Goal: Complete application form: Complete application form

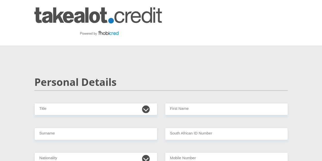
select select "Ms"
click at [34, 103] on select "Mr Ms Mrs Dr [PERSON_NAME]" at bounding box center [95, 109] width 123 height 12
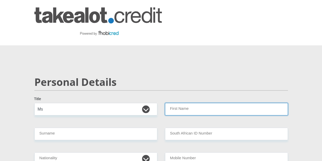
click at [215, 103] on input "First Name" at bounding box center [226, 109] width 123 height 12
type input "Pretty"
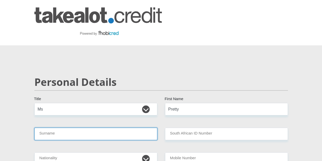
type input "Kotyi"
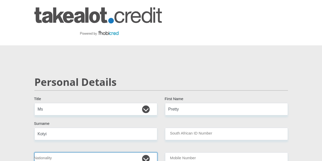
select select "ZAF"
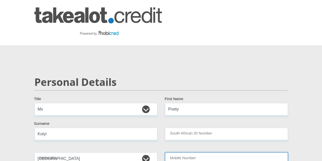
type input "0797691157"
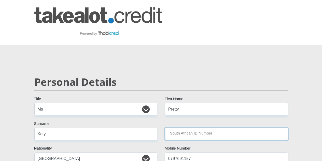
click at [196, 127] on input "South African ID Number" at bounding box center [226, 133] width 123 height 12
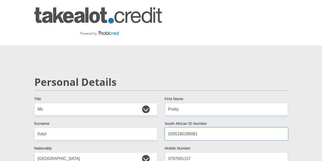
type input "0205180189081"
click at [231, 76] on h2 "Personal Details" at bounding box center [160, 82] width 253 height 12
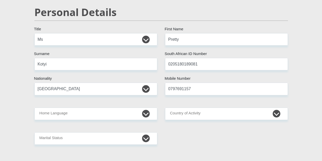
scroll to position [81, 0]
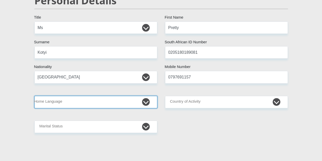
click at [79, 96] on select "Afrikaans English Sepedi South Ndebele Southern Sotho Swati Tsonga Tswana Venda…" at bounding box center [95, 102] width 123 height 12
select select "xho"
click at [34, 96] on select "Afrikaans English Sepedi South Ndebele Southern Sotho Swati Tsonga Tswana Venda…" at bounding box center [95, 102] width 123 height 12
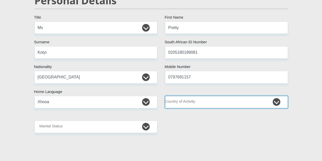
click at [211, 96] on select "[GEOGRAPHIC_DATA] [GEOGRAPHIC_DATA] [GEOGRAPHIC_DATA] [GEOGRAPHIC_DATA] [GEOGRA…" at bounding box center [226, 102] width 123 height 12
select select "ZAF"
click at [165, 96] on select "[GEOGRAPHIC_DATA] [GEOGRAPHIC_DATA] [GEOGRAPHIC_DATA] [GEOGRAPHIC_DATA] [GEOGRA…" at bounding box center [226, 102] width 123 height 12
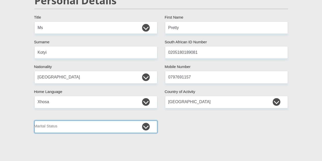
click at [82, 120] on select "Married ANC Single Divorced Widowed Married COP or Customary Law" at bounding box center [95, 126] width 123 height 12
select select "2"
click at [34, 120] on select "Married ANC Single Divorced Widowed Married COP or Customary Law" at bounding box center [95, 126] width 123 height 12
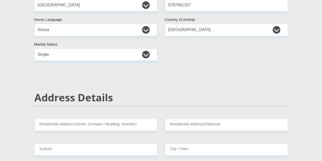
scroll to position [203, 0]
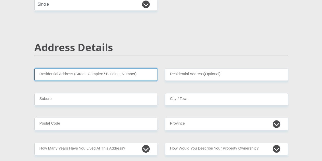
click at [109, 68] on input "Residential Address (Street, Complex / Building, Number)" at bounding box center [95, 74] width 123 height 12
type input "[STREET_ADDRESS]"
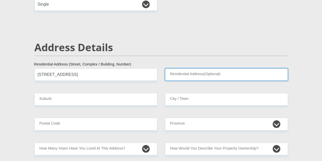
type input "No.13 The Lincoln"
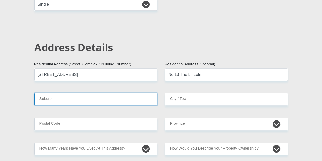
type input "Midrand"
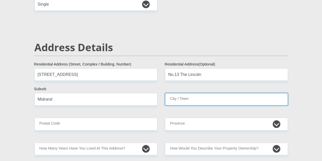
type input "Midrand"
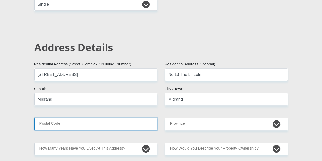
type input "1685"
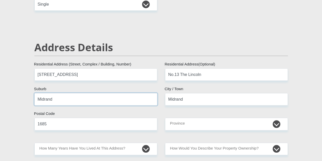
click at [75, 93] on input "Midrand" at bounding box center [95, 99] width 123 height 12
type input "M"
type input "Carlswald"
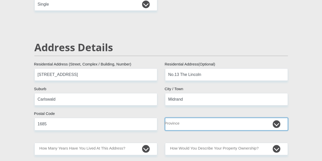
click at [187, 117] on select "Eastern Cape Free State [GEOGRAPHIC_DATA] [GEOGRAPHIC_DATA][DATE] [GEOGRAPHIC_D…" at bounding box center [226, 123] width 123 height 12
select select "Gauteng"
click at [165, 117] on select "Eastern Cape Free State [GEOGRAPHIC_DATA] [GEOGRAPHIC_DATA][DATE] [GEOGRAPHIC_D…" at bounding box center [226, 123] width 123 height 12
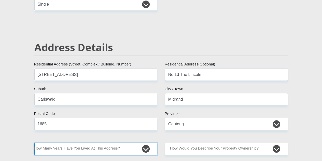
click at [81, 142] on select "less than 1 year 1-3 years 3-5 years 5+ years" at bounding box center [95, 148] width 123 height 12
select select "2"
click at [34, 142] on select "less than 1 year 1-3 years 3-5 years 5+ years" at bounding box center [95, 148] width 123 height 12
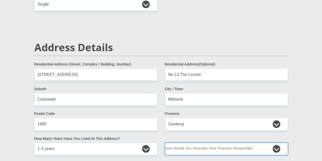
click at [201, 142] on select "Owned Rented Family Owned Company Dwelling" at bounding box center [226, 148] width 123 height 12
select select "parents"
click at [165, 142] on select "Owned Rented Family Owned Company Dwelling" at bounding box center [226, 148] width 123 height 12
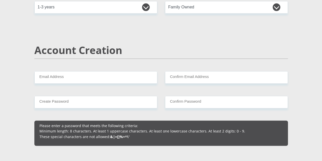
scroll to position [346, 0]
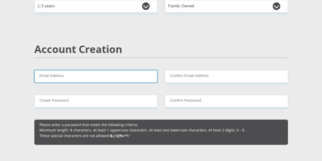
click at [54, 70] on input "Email Address" at bounding box center [95, 76] width 123 height 12
type input "[EMAIL_ADDRESS][DOMAIN_NAME]"
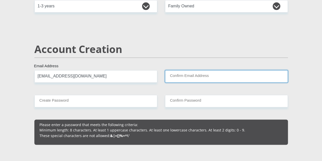
type input "[EMAIL_ADDRESS][DOMAIN_NAME]"
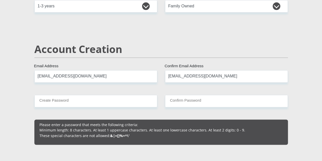
type input "0797691157"
type input "Pretty"
type input "Kotyi"
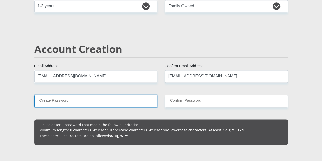
click at [97, 95] on input "Create Password" at bounding box center [95, 101] width 123 height 12
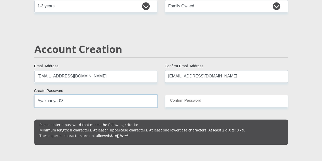
type input "Ayakhanya-03"
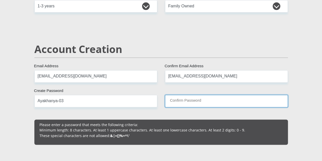
click at [190, 95] on input "Confirm Password" at bounding box center [226, 101] width 123 height 12
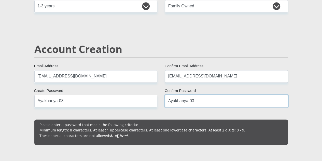
type input "Ayakhanya-03"
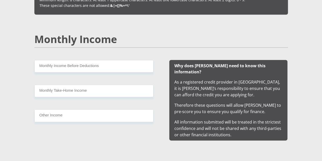
scroll to position [478, 0]
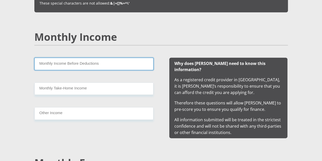
click at [76, 57] on input "Monthly Income Before Deductions" at bounding box center [93, 63] width 119 height 12
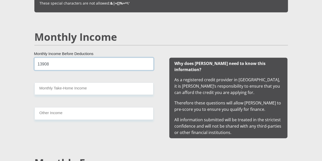
type input "13908"
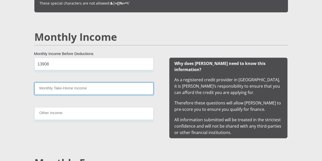
click at [82, 82] on input "Monthly Take-Home Income" at bounding box center [93, 88] width 119 height 12
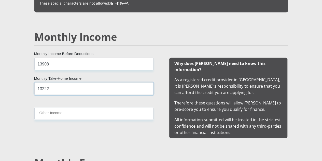
type input "13222"
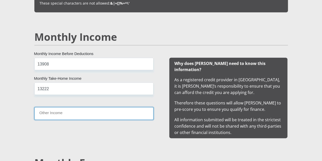
click at [86, 107] on input "Other Income" at bounding box center [93, 113] width 119 height 12
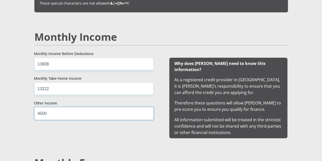
type input "4500"
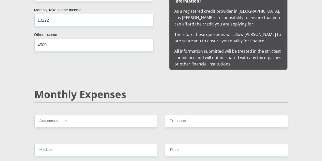
scroll to position [549, 0]
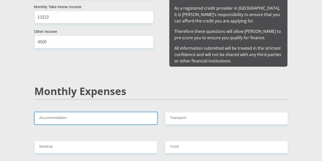
click at [80, 112] on input "Accommodation" at bounding box center [95, 118] width 123 height 12
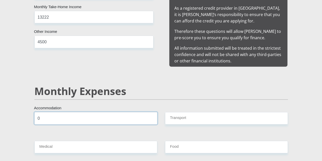
type input "0"
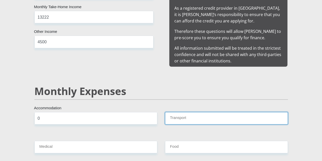
click at [176, 112] on input "Transport" at bounding box center [226, 118] width 123 height 12
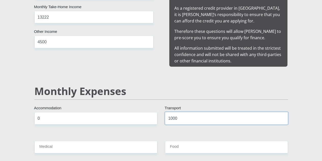
type input "1000"
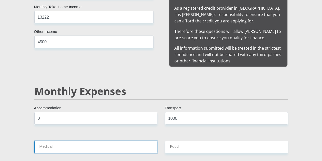
click at [132, 141] on input "Medical" at bounding box center [95, 147] width 123 height 12
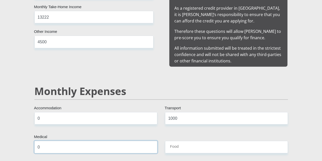
type input "0"
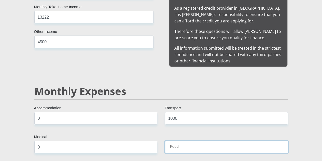
click at [180, 141] on input "Food" at bounding box center [226, 147] width 123 height 12
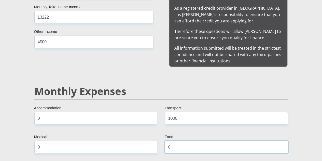
type input "0"
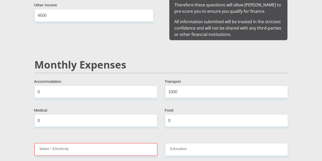
scroll to position [580, 0]
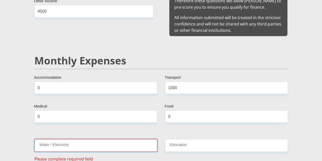
click at [96, 139] on input "Water / Electricity" at bounding box center [95, 145] width 123 height 12
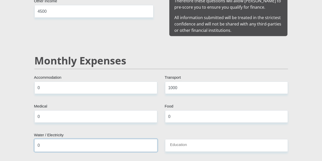
type input "0"
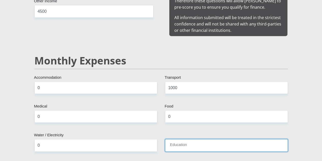
click at [185, 139] on input "Education" at bounding box center [226, 145] width 123 height 12
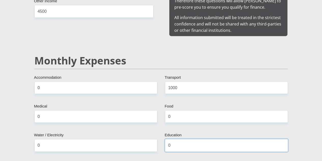
type input "0"
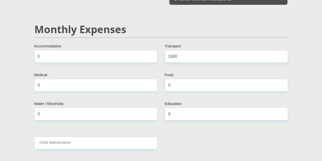
scroll to position [630, 0]
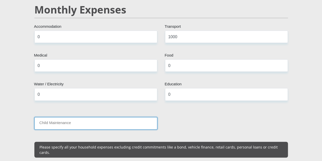
click at [71, 117] on input "Child Maintenance" at bounding box center [95, 123] width 123 height 12
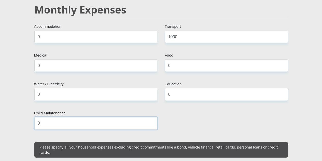
type input "0"
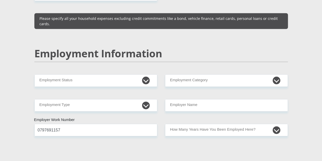
scroll to position [763, 0]
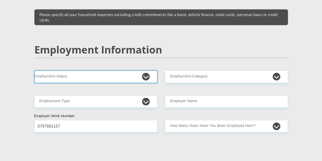
click at [137, 70] on select "Permanent/Full-time Part-time/Casual [DEMOGRAPHIC_DATA] Worker Self-Employed Ho…" at bounding box center [95, 76] width 123 height 12
click at [34, 70] on select "Permanent/Full-time Part-time/Casual [DEMOGRAPHIC_DATA] Worker Self-Employed Ho…" at bounding box center [95, 76] width 123 height 12
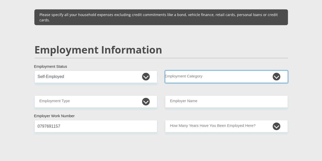
click at [273, 70] on select "AGRICULTURE ALCOHOL & TOBACCO CONSTRUCTION MATERIALS METALLURGY EQUIPMENT FOR R…" at bounding box center [226, 76] width 123 height 12
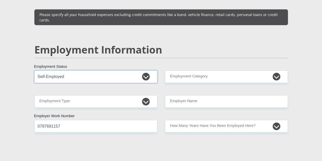
click at [149, 70] on select "Permanent/Full-time Part-time/Casual [DEMOGRAPHIC_DATA] Worker Self-Employed Ho…" at bounding box center [95, 76] width 123 height 12
select select "3"
click at [34, 70] on select "Permanent/Full-time Part-time/Casual [DEMOGRAPHIC_DATA] Worker Self-Employed Ho…" at bounding box center [95, 76] width 123 height 12
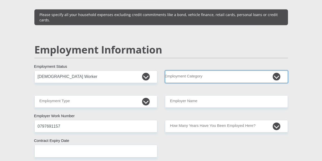
click at [224, 70] on select "AGRICULTURE ALCOHOL & TOBACCO CONSTRUCTION MATERIALS METALLURGY EQUIPMENT FOR R…" at bounding box center [226, 76] width 123 height 12
click at [217, 70] on select "AGRICULTURE ALCOHOL & TOBACCO CONSTRUCTION MATERIALS METALLURGY EQUIPMENT FOR R…" at bounding box center [226, 76] width 123 height 12
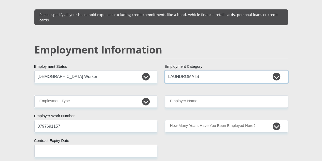
select select "49"
click at [239, 70] on select "AGRICULTURE ALCOHOL & TOBACCO CONSTRUCTION MATERIALS METALLURGY EQUIPMENT FOR R…" at bounding box center [226, 76] width 123 height 12
click at [145, 70] on select "Permanent/Full-time Part-time/Casual [DEMOGRAPHIC_DATA] Worker Self-Employed Ho…" at bounding box center [95, 76] width 123 height 12
click at [34, 70] on select "Permanent/Full-time Part-time/Casual [DEMOGRAPHIC_DATA] Worker Self-Employed Ho…" at bounding box center [95, 76] width 123 height 12
click at [200, 70] on select "AGRICULTURE ALCOHOL & TOBACCO CONSTRUCTION MATERIALS METALLURGY EQUIPMENT FOR R…" at bounding box center [226, 76] width 123 height 12
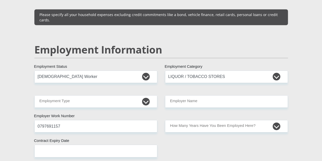
click at [315, 120] on section "Personal Details Mr Ms Mrs Dr [PERSON_NAME] Title Pretty First Name Kotyi Surna…" at bounding box center [161, 81] width 322 height 1597
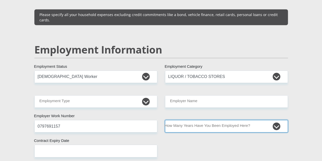
click at [231, 120] on select "less than 1 year 1-3 years 3-5 years 5+ years" at bounding box center [226, 126] width 123 height 12
select select "24"
click at [165, 120] on select "less than 1 year 1-3 years 3-5 years 5+ years" at bounding box center [226, 126] width 123 height 12
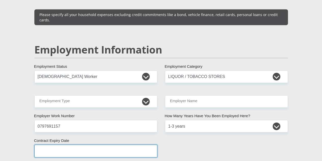
click at [125, 144] on input "text" at bounding box center [95, 150] width 123 height 12
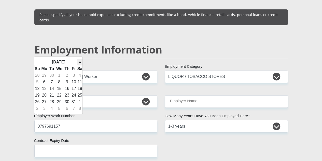
click at [79, 61] on th "»" at bounding box center [80, 62] width 6 height 7
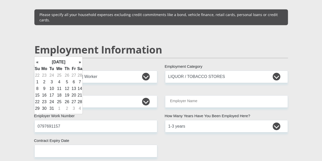
click at [79, 61] on th "»" at bounding box center [80, 62] width 6 height 7
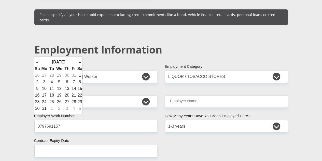
click at [79, 61] on th "»" at bounding box center [80, 62] width 6 height 7
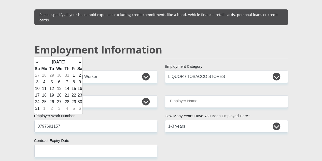
click at [79, 61] on th "»" at bounding box center [80, 62] width 6 height 7
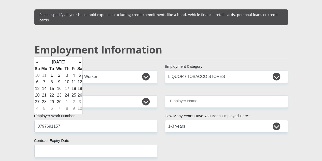
click at [79, 61] on th "»" at bounding box center [80, 62] width 6 height 7
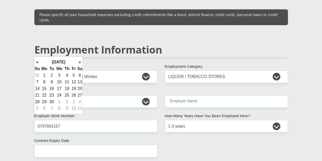
click at [79, 61] on th "»" at bounding box center [80, 62] width 6 height 7
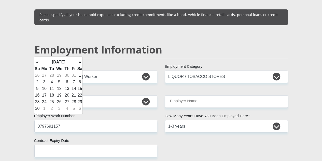
click at [79, 61] on th "»" at bounding box center [80, 62] width 6 height 7
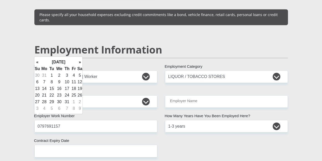
click at [79, 61] on th "»" at bounding box center [80, 62] width 6 height 7
click at [36, 109] on td "31" at bounding box center [37, 108] width 6 height 7
type input "[DATE]"
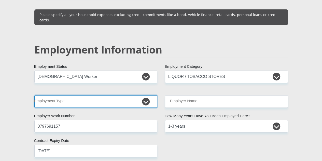
click at [110, 95] on select "College/Lecturer Craft Seller Creative Driver Executive Farmer Forces - Non Com…" at bounding box center [95, 101] width 123 height 12
select select "Licenced Professional"
click at [34, 95] on select "College/Lecturer Craft Seller Creative Driver Executive Farmer Forces - Non Com…" at bounding box center [95, 101] width 123 height 12
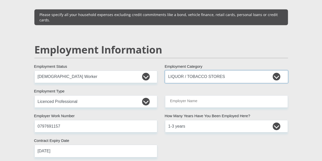
click at [238, 70] on select "AGRICULTURE ALCOHOL & TOBACCO CONSTRUCTION MATERIALS METALLURGY EQUIPMENT FOR R…" at bounding box center [226, 76] width 123 height 12
select select "9"
click at [165, 70] on select "AGRICULTURE ALCOHOL & TOBACCO CONSTRUCTION MATERIALS METALLURGY EQUIPMENT FOR R…" at bounding box center [226, 76] width 123 height 12
click at [223, 95] on input "Employer Name" at bounding box center [226, 101] width 123 height 12
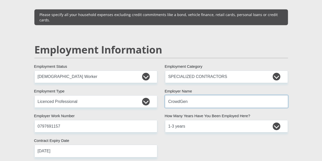
type input "CrowdGen"
click at [198, 147] on div "Mr Ms Mrs Dr [PERSON_NAME] Title Pretty First Name Kotyi Surname 0205180189081 …" at bounding box center [161, 77] width 261 height 1475
click at [263, 125] on div "Mr Ms Mrs Dr [PERSON_NAME] Title Pretty First Name Kotyi Surname 0205180189081 …" at bounding box center [161, 77] width 261 height 1475
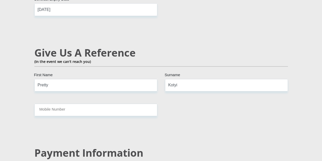
scroll to position [905, 0]
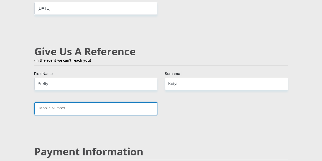
click at [136, 102] on input "Mobile Number" at bounding box center [95, 108] width 123 height 12
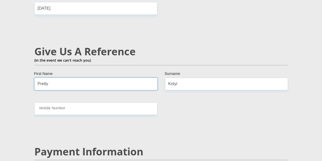
click at [104, 78] on input "Pretty" at bounding box center [95, 84] width 123 height 12
type input "P"
type input "Sinothando"
click at [192, 78] on input "Kotyi" at bounding box center [226, 84] width 123 height 12
type input "K"
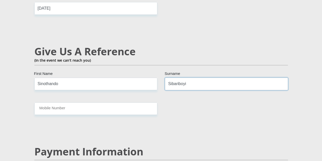
type input "Sibariboyi"
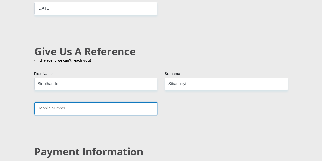
click at [71, 102] on input "Mobile Number" at bounding box center [95, 108] width 123 height 12
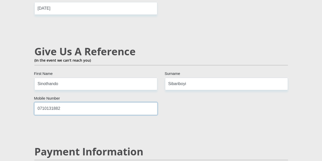
type input "0710131882"
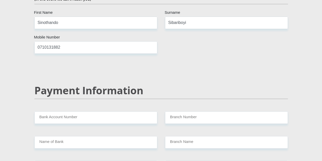
scroll to position [976, 0]
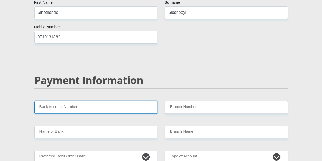
click at [104, 101] on input "Bank Account Number" at bounding box center [95, 107] width 123 height 12
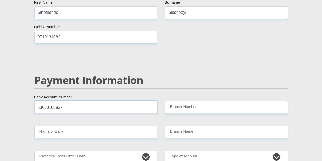
type input "63030109937"
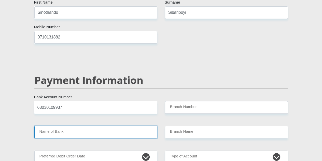
click at [75, 126] on input "Name of Bank" at bounding box center [95, 132] width 123 height 12
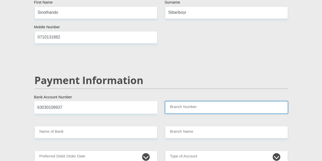
click at [199, 101] on input "Branch Number" at bounding box center [226, 107] width 123 height 12
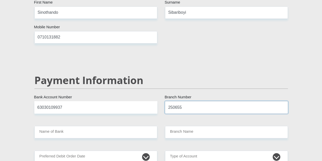
type input "250655"
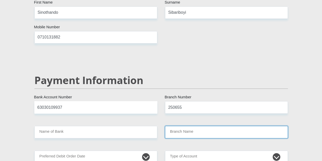
click at [174, 126] on input "Branch Name" at bounding box center [226, 132] width 123 height 12
type input "FIRSTRAND BANK"
type input "BRANCH 560"
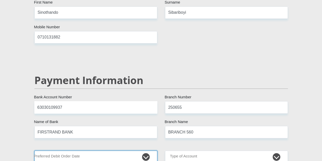
click at [113, 150] on select "1st 2nd 3rd 4th 5th 7th 18th 19th 20th 21st 22nd 23rd 24th 25th 26th 27th 28th …" at bounding box center [95, 156] width 123 height 12
select select "26"
click at [34, 150] on select "1st 2nd 3rd 4th 5th 7th 18th 19th 20th 21st 22nd 23rd 24th 25th 26th 27th 28th …" at bounding box center [95, 156] width 123 height 12
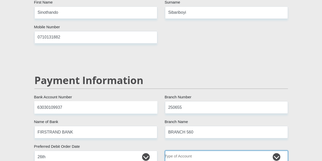
click at [230, 150] on select "Cheque Savings" at bounding box center [226, 156] width 123 height 12
select select "CUR"
click at [165, 150] on select "Cheque Savings" at bounding box center [226, 156] width 123 height 12
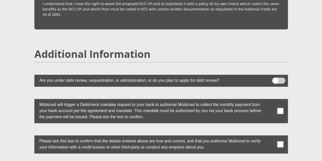
scroll to position [1393, 0]
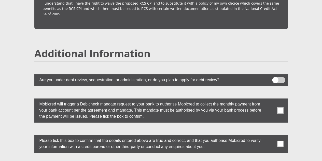
click at [280, 107] on span at bounding box center [280, 110] width 6 height 6
click at [270, 99] on input "checkbox" at bounding box center [270, 99] width 0 height 0
click at [280, 140] on span at bounding box center [280, 143] width 6 height 6
click at [270, 136] on input "checkbox" at bounding box center [270, 136] width 0 height 0
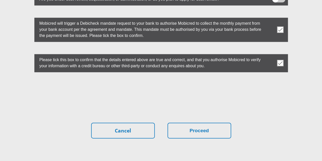
scroll to position [1481, 0]
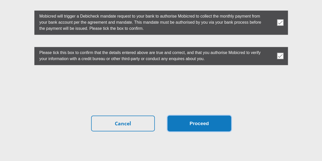
click at [208, 115] on button "Proceed" at bounding box center [199, 123] width 64 height 16
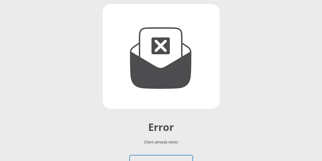
scroll to position [112, 0]
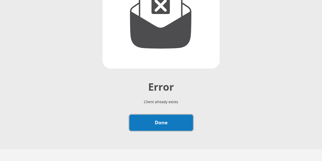
click at [155, 114] on link "Done" at bounding box center [161, 122] width 64 height 16
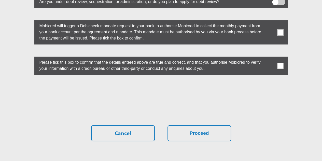
scroll to position [1456, 0]
